Goal: Task Accomplishment & Management: Complete application form

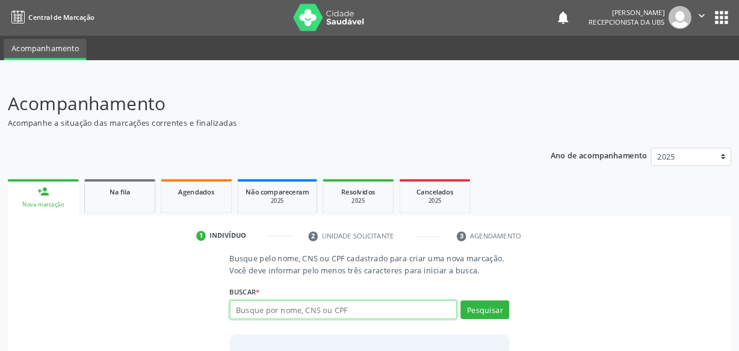
scroll to position [12, 0]
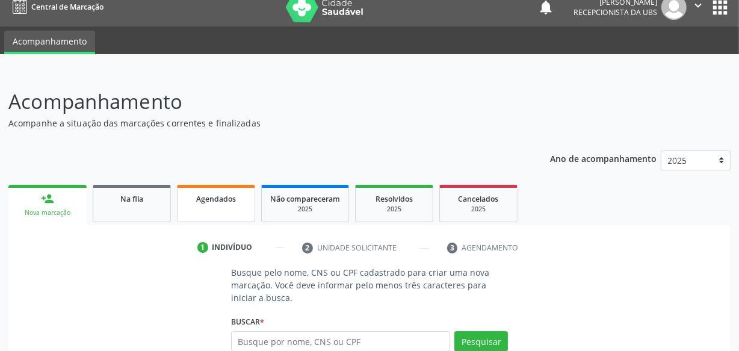
click at [187, 210] on link "Agendados" at bounding box center [216, 203] width 78 height 37
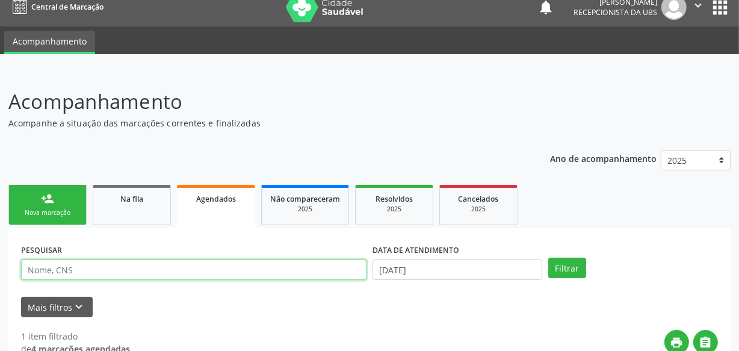
paste input "706009868357644"
type input "706009868357644"
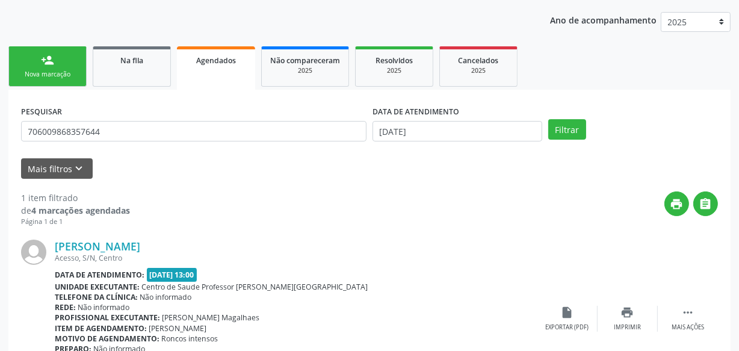
scroll to position [230, 0]
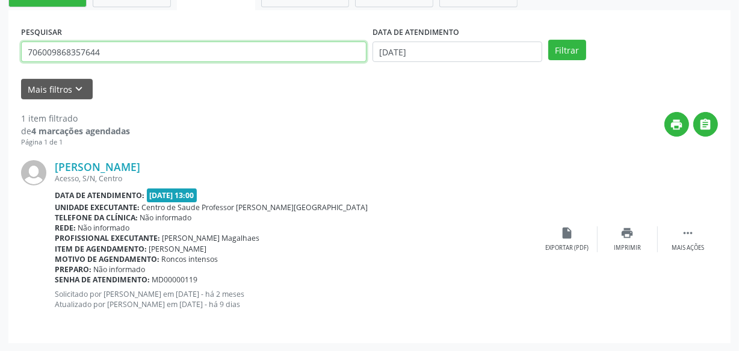
drag, startPoint x: 99, startPoint y: 42, endPoint x: 0, endPoint y: 123, distance: 128.0
click at [0, 123] on div "Acompanhamento Acompanhe a situação das marcações correntes e finalizadas Relat…" at bounding box center [369, 102] width 739 height 499
click at [549, 40] on button "Filtrar" at bounding box center [568, 50] width 38 height 20
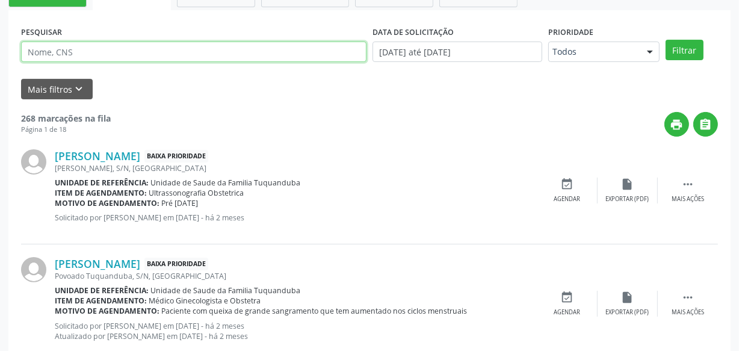
paste input "706009868357644"
type input "706009868357644"
click at [666, 40] on button "Filtrar" at bounding box center [685, 50] width 38 height 20
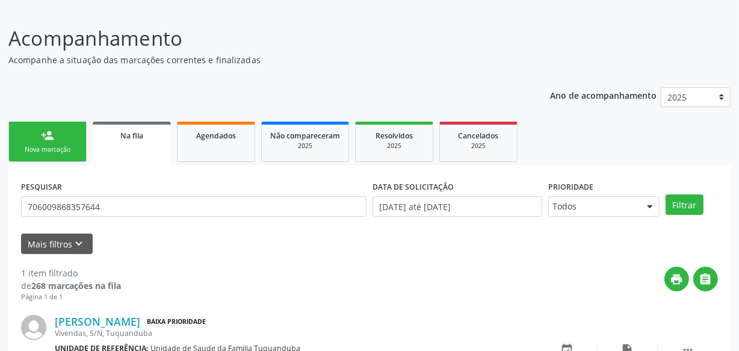
scroll to position [154, 0]
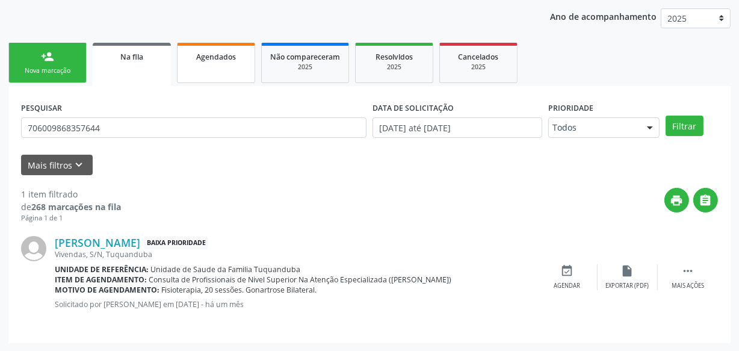
click at [220, 66] on link "Agendados" at bounding box center [216, 63] width 78 height 40
select select "8"
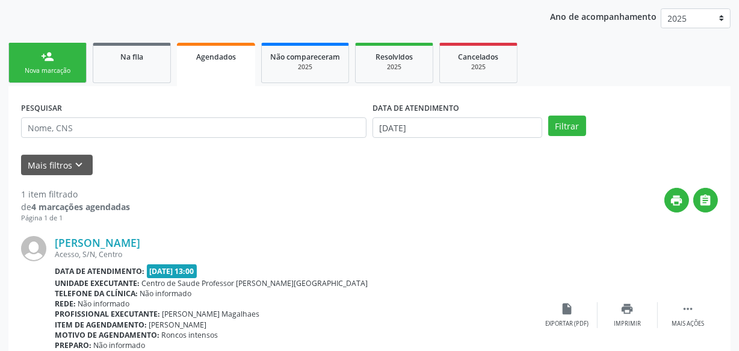
click at [434, 156] on div "Mais filtros keyboard_arrow_down" at bounding box center [369, 165] width 703 height 21
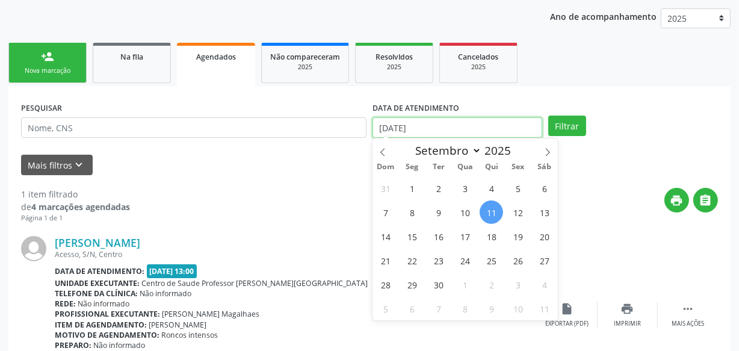
click at [422, 120] on input "[DATE]" at bounding box center [458, 127] width 170 height 20
click at [487, 214] on span "11" at bounding box center [491, 212] width 23 height 23
type input "[DATE]"
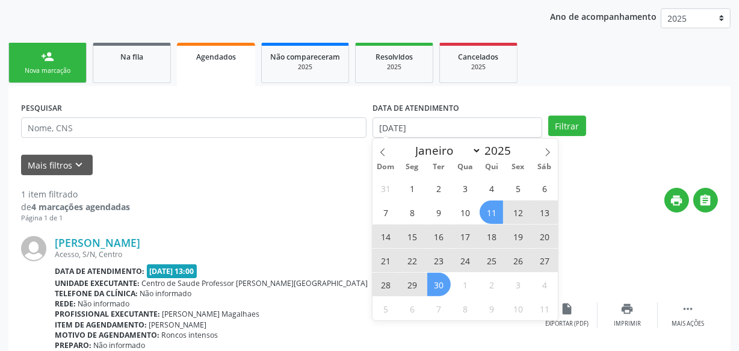
click at [434, 283] on span "30" at bounding box center [439, 284] width 23 height 23
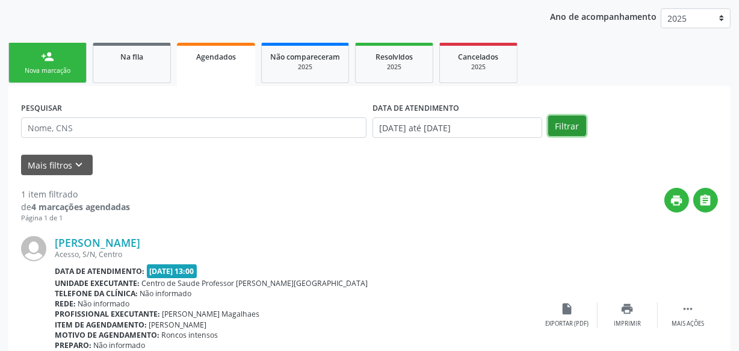
click at [572, 123] on button "Filtrar" at bounding box center [568, 126] width 38 height 20
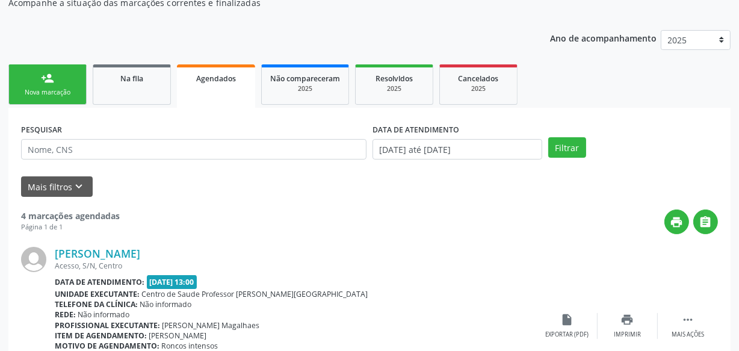
scroll to position [164, 0]
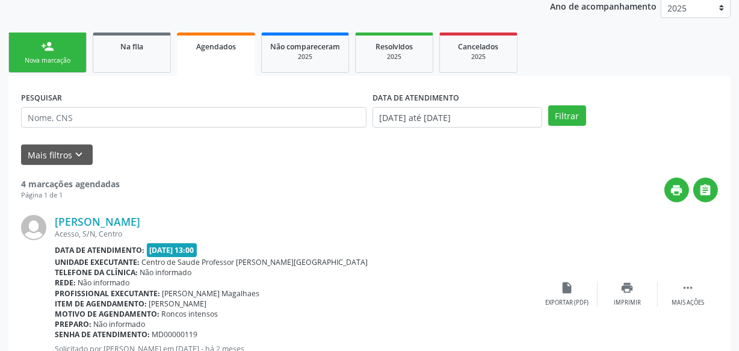
click at [70, 64] on div "Nova marcação" at bounding box center [47, 60] width 60 height 9
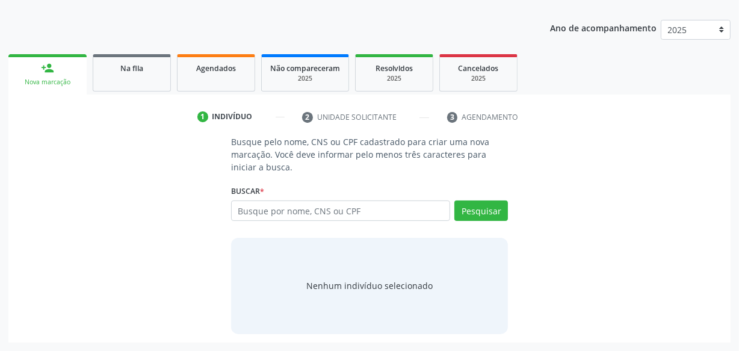
scroll to position [142, 0]
click at [135, 68] on span "Na fila" at bounding box center [131, 69] width 23 height 10
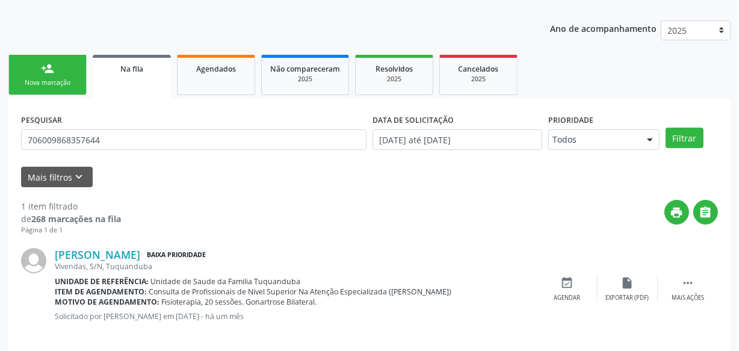
click at [77, 88] on link "person_add Nova marcação" at bounding box center [47, 75] width 78 height 40
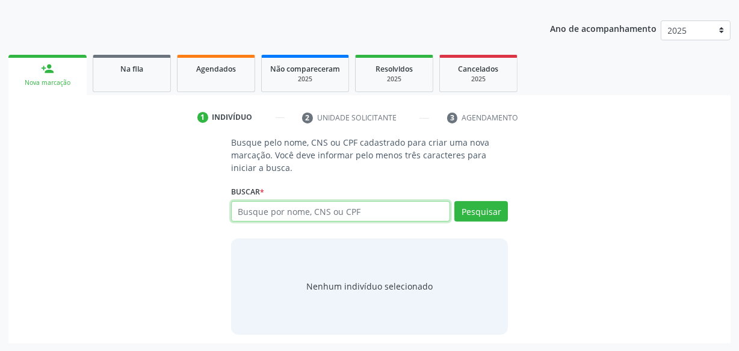
click at [345, 216] on input "text" at bounding box center [340, 211] width 219 height 20
type input "10362170436"
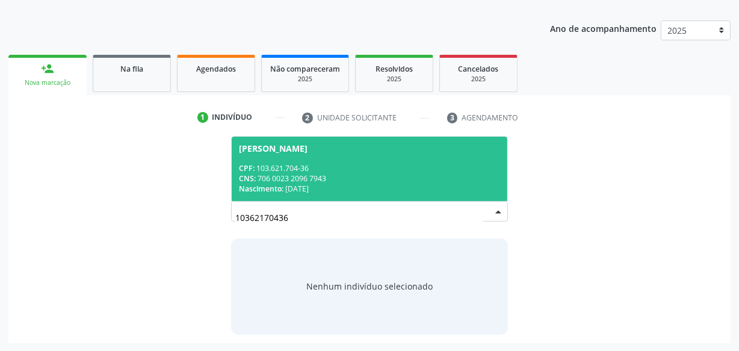
click at [329, 180] on div "CNS: 706 0023 2096 7943" at bounding box center [369, 178] width 261 height 10
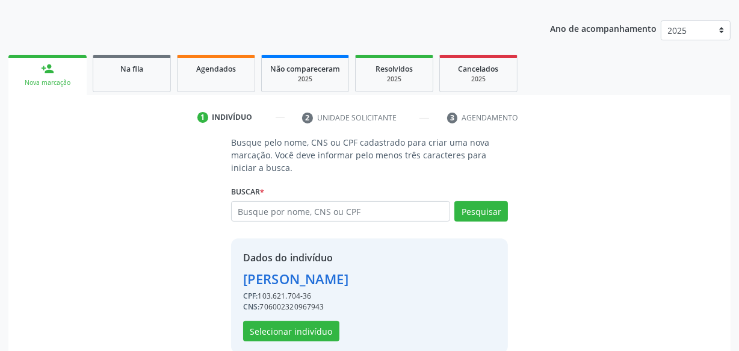
scroll to position [161, 0]
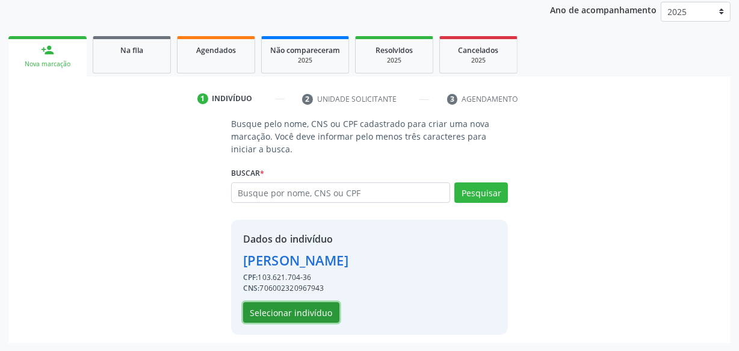
click at [291, 319] on button "Selecionar indivíduo" at bounding box center [291, 312] width 96 height 20
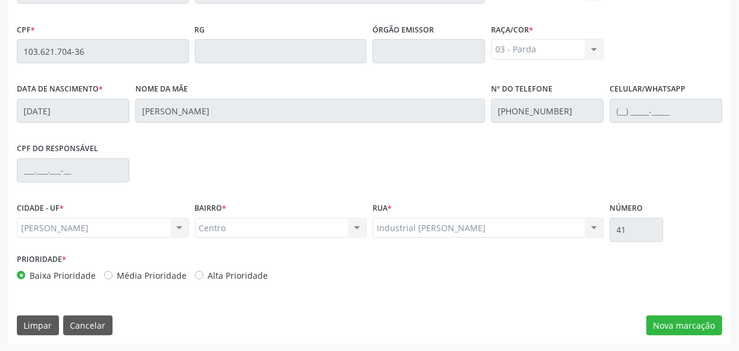
scroll to position [353, 0]
click at [57, 323] on button "Limpar" at bounding box center [38, 325] width 42 height 20
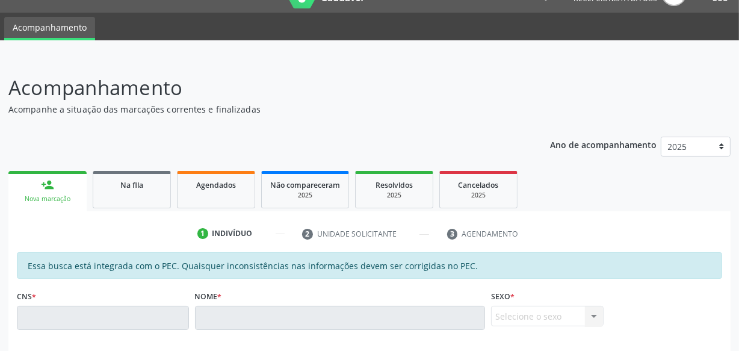
scroll to position [0, 0]
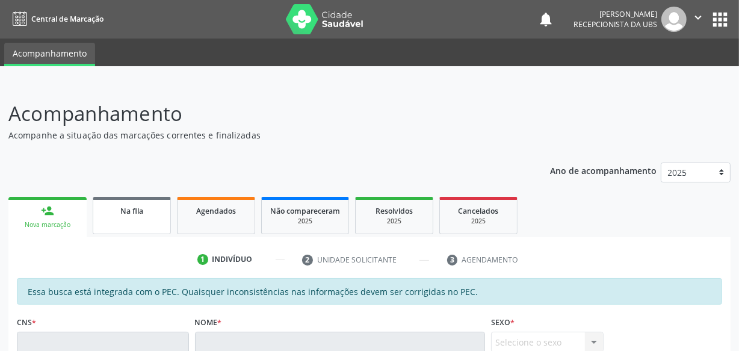
click at [124, 223] on link "Na fila" at bounding box center [132, 215] width 78 height 37
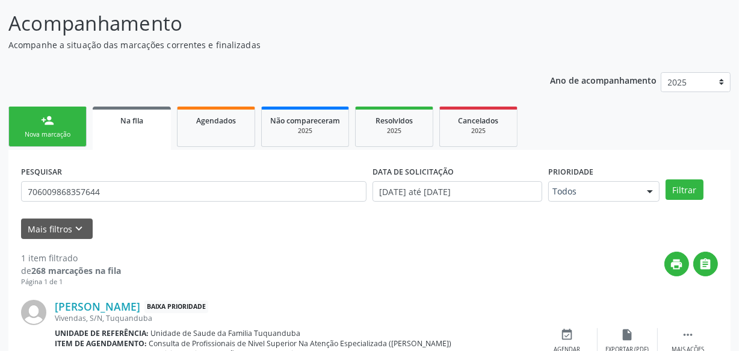
scroll to position [122, 0]
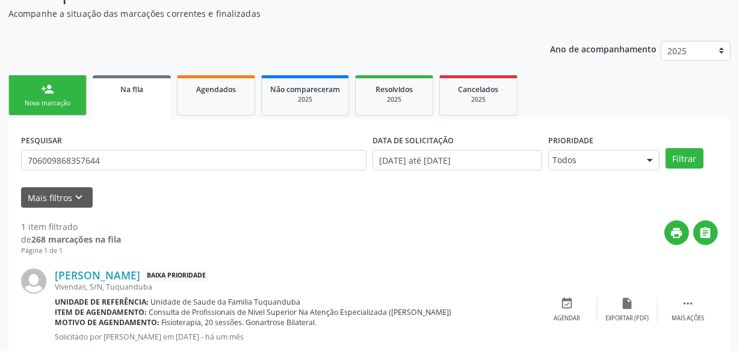
click at [52, 87] on div "person_add" at bounding box center [47, 88] width 13 height 13
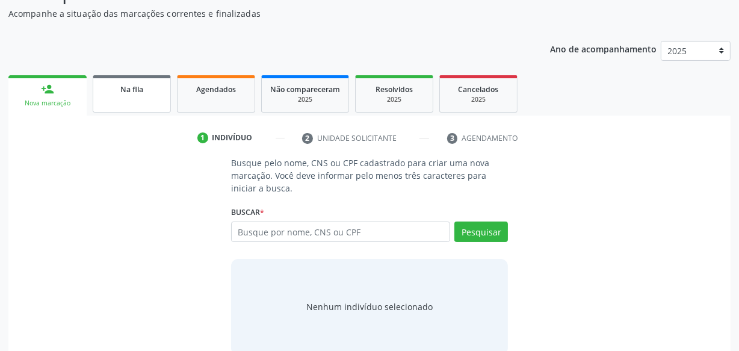
click at [117, 92] on div "Na fila" at bounding box center [132, 88] width 60 height 13
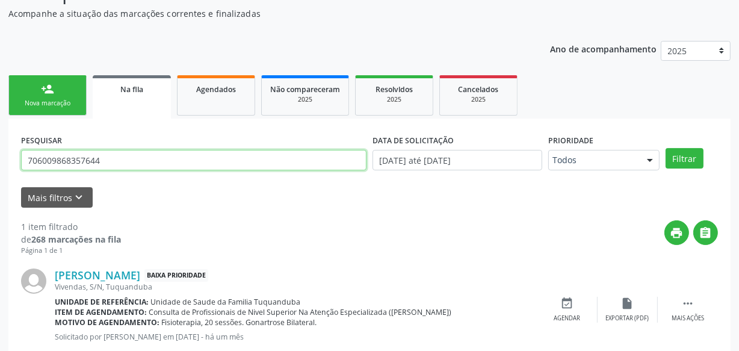
drag, startPoint x: 115, startPoint y: 158, endPoint x: 0, endPoint y: 245, distance: 144.4
click at [0, 245] on div "Acompanhamento Acompanhe a situação das marcações correntes e finalizadas Relat…" at bounding box center [369, 172] width 739 height 423
click at [666, 148] on button "Filtrar" at bounding box center [685, 158] width 38 height 20
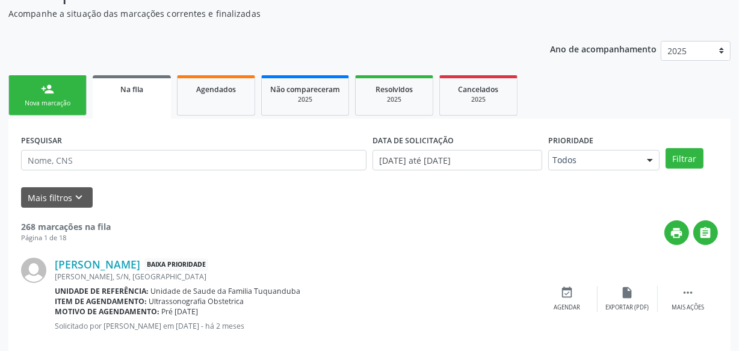
click at [78, 104] on link "person_add Nova marcação" at bounding box center [47, 95] width 78 height 40
